Goal: Find specific page/section

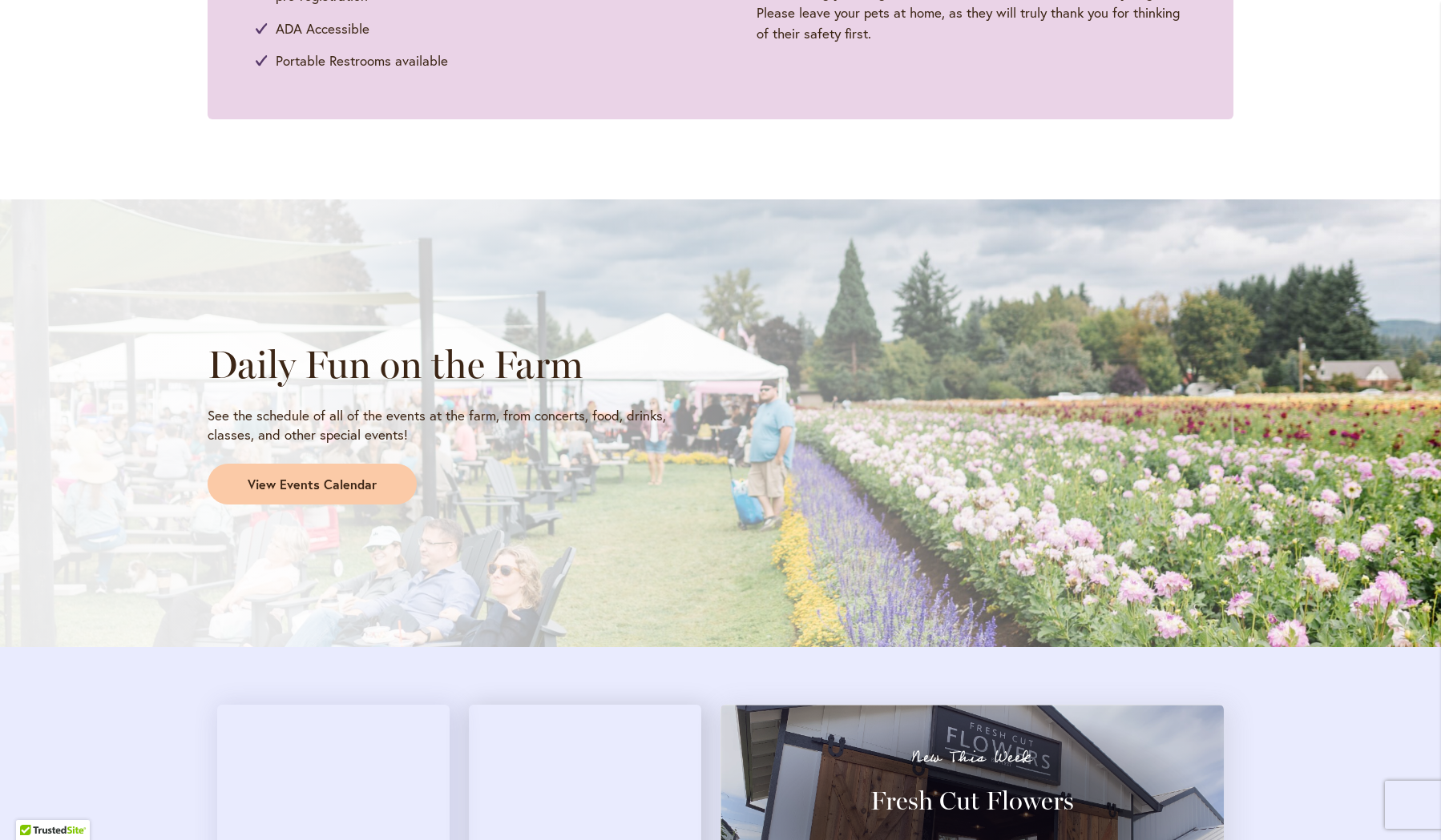
scroll to position [1162, 0]
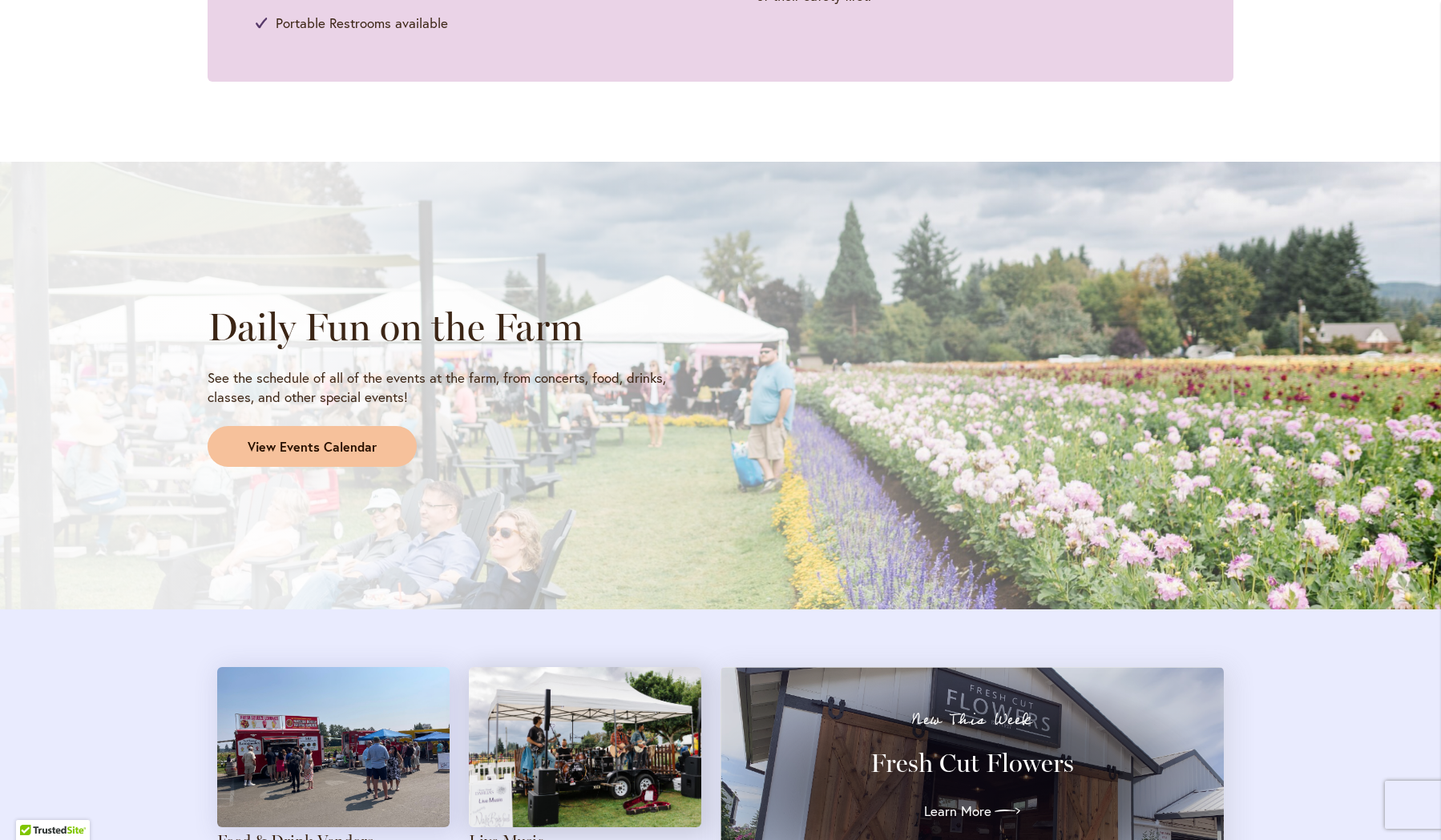
click at [302, 440] on span "View Events Calendar" at bounding box center [312, 447] width 129 height 19
